Goal: Information Seeking & Learning: Learn about a topic

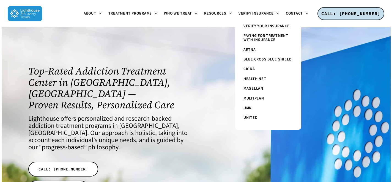
click at [208, 75] on div at bounding box center [283, 131] width 174 height 209
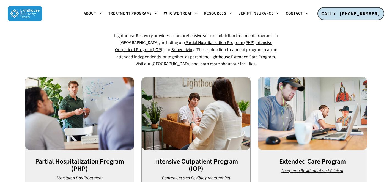
scroll to position [324, 0]
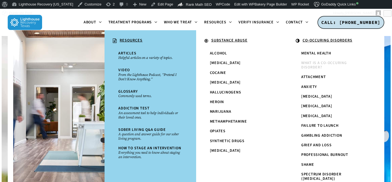
click at [309, 65] on span "What is a Co-Occuring Disorder?" at bounding box center [324, 65] width 46 height 10
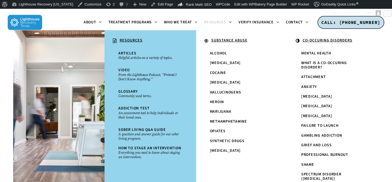
click at [323, 41] on u "CO-OCCURING DISORDERS" at bounding box center [327, 40] width 50 height 5
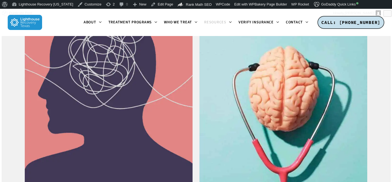
scroll to position [738, 0]
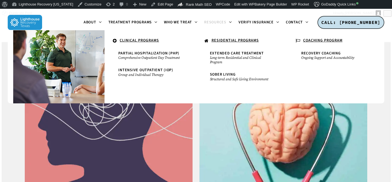
click at [139, 38] on u "CLINICAL PROGRAMS" at bounding box center [139, 40] width 39 height 5
click at [138, 67] on link "Intensive Outpatient (IOP) Group and Individual Therapy" at bounding box center [149, 72] width 69 height 14
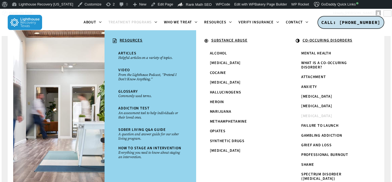
scroll to position [43, 0]
click at [219, 21] on span "Resources" at bounding box center [215, 22] width 22 height 5
